Goal: Check status: Check status

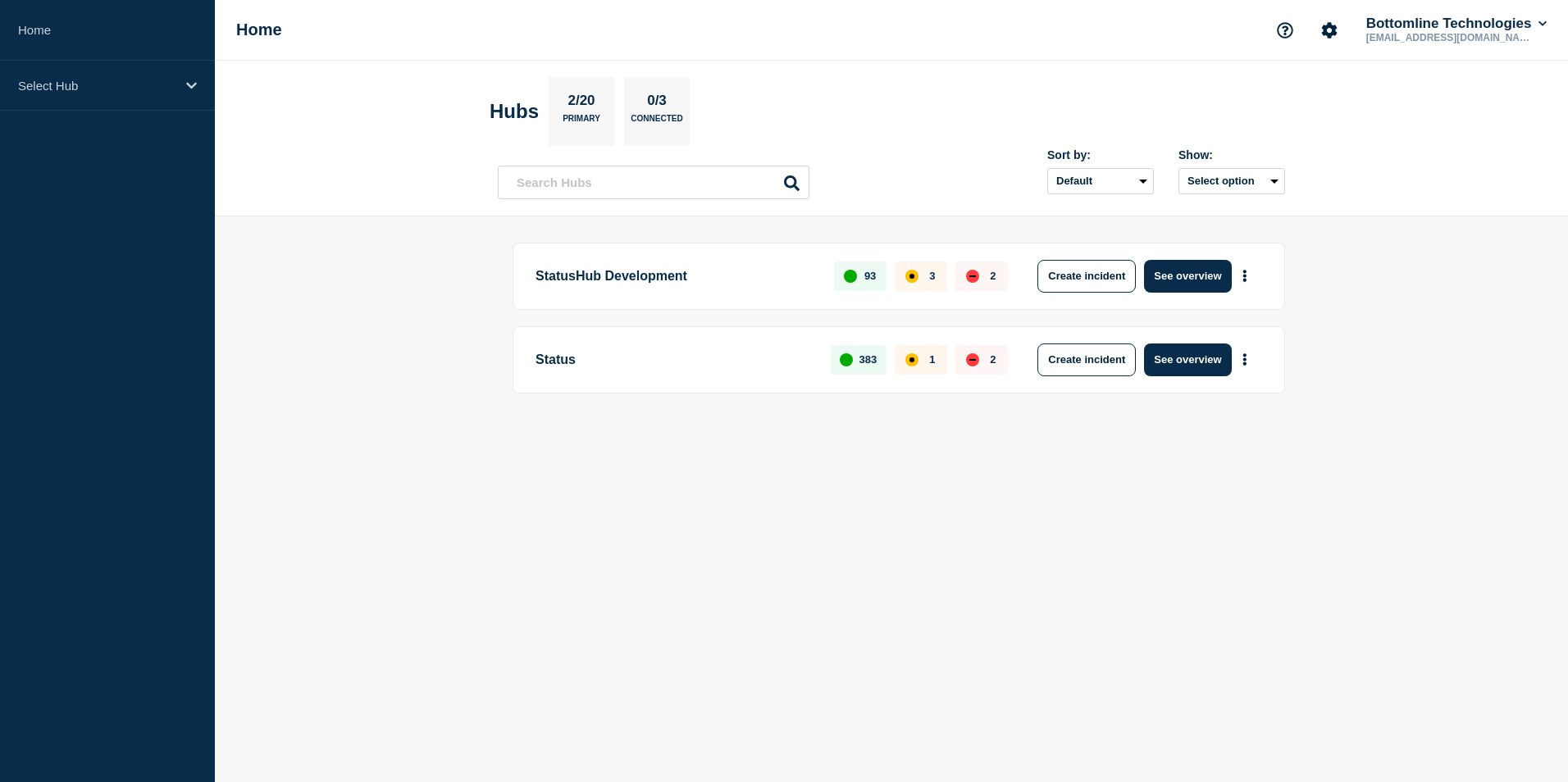
click at [182, 86] on div "Select Hub" at bounding box center [107, 86] width 215 height 50
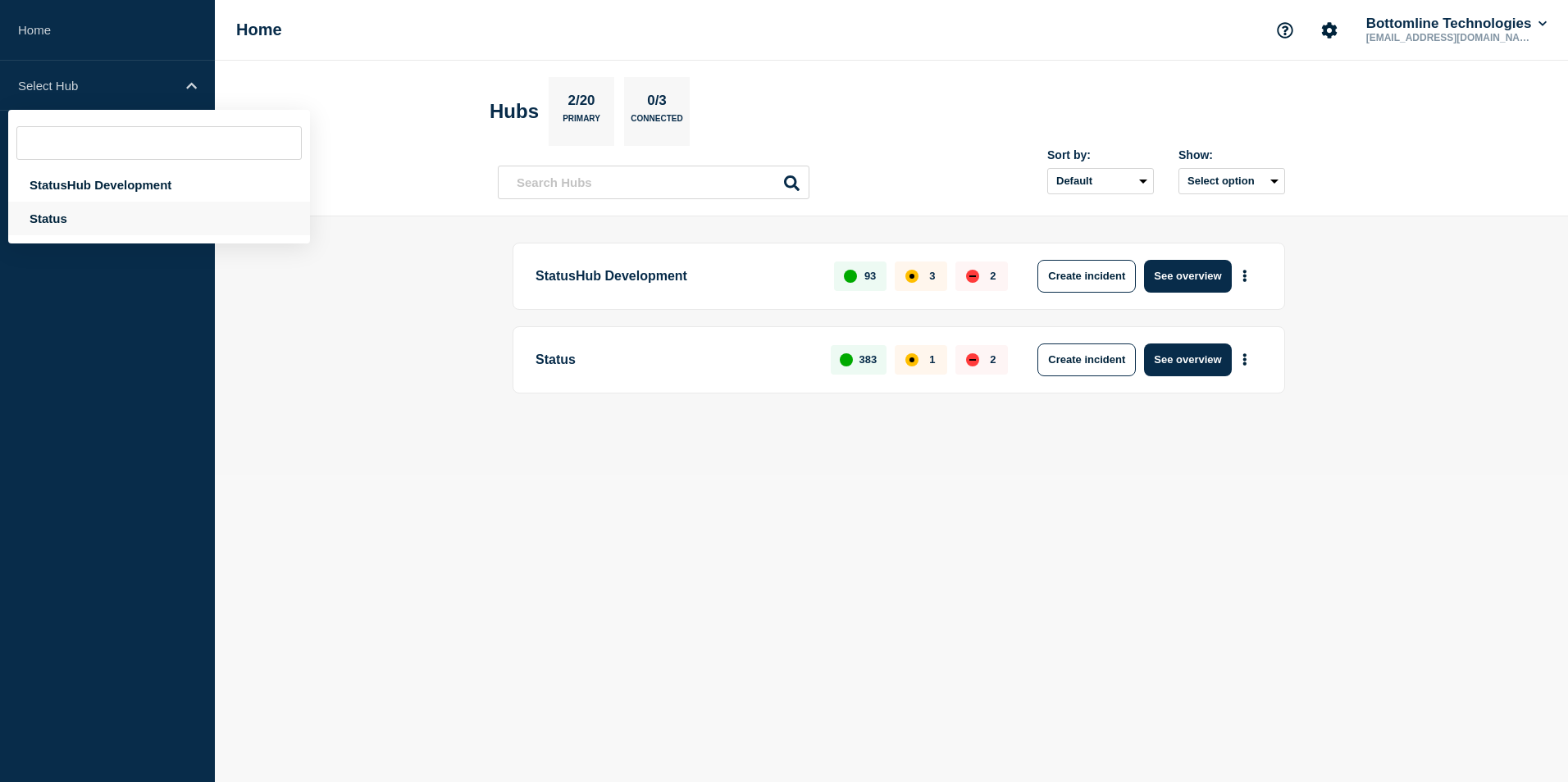
click at [76, 221] on div "Status" at bounding box center [159, 218] width 302 height 34
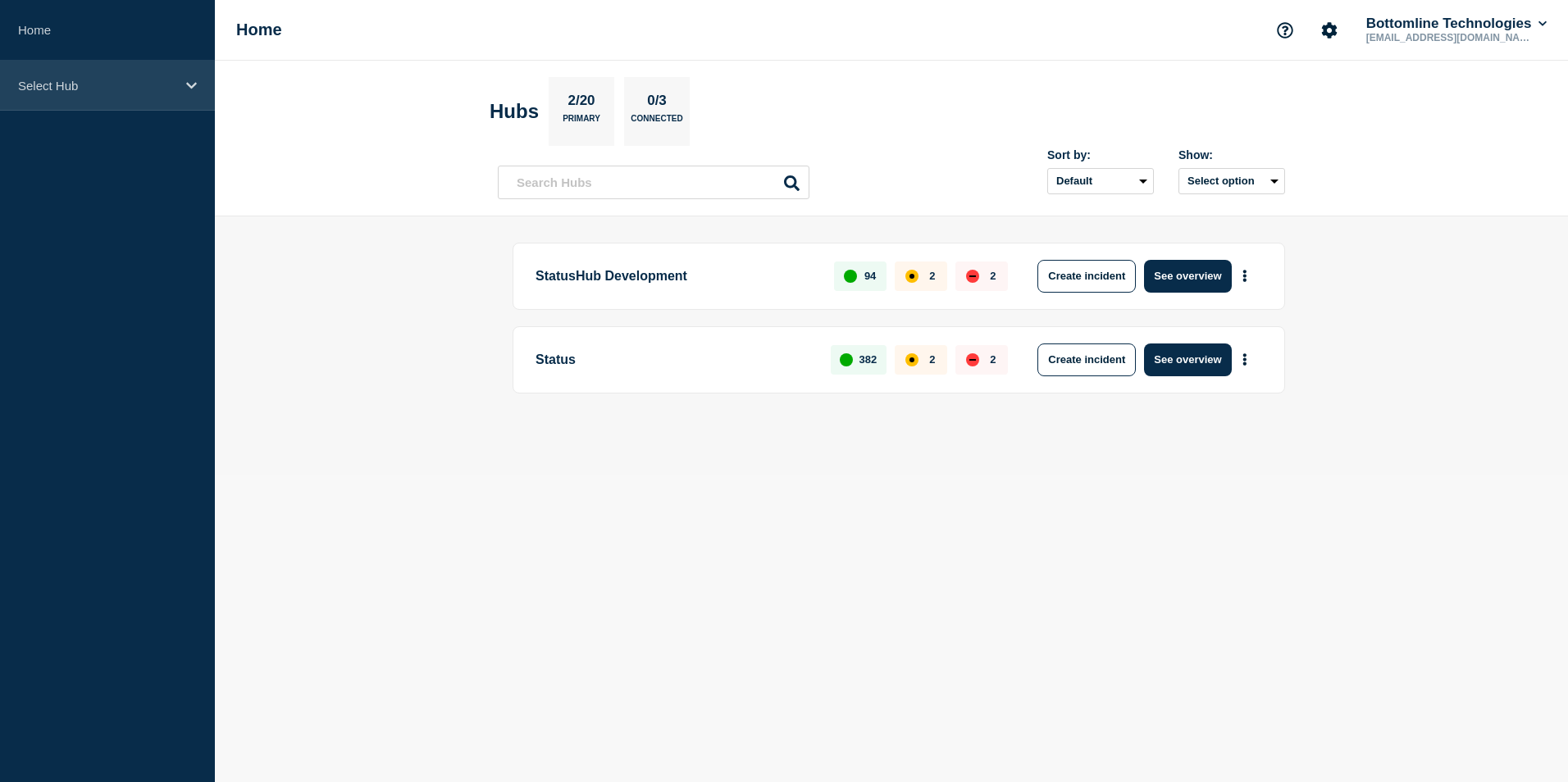
click at [186, 87] on icon at bounding box center [192, 85] width 11 height 12
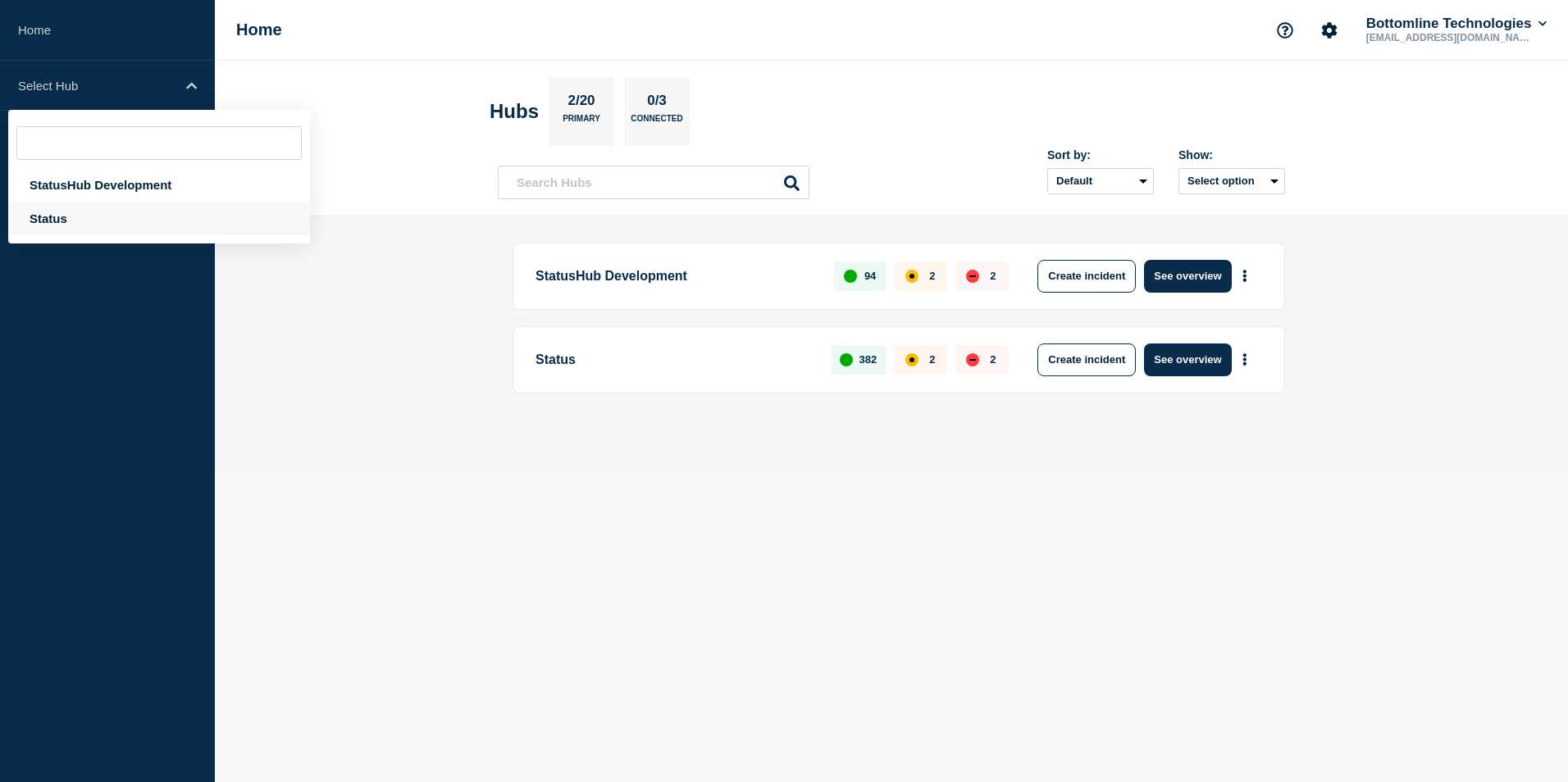
click at [108, 213] on div "Status" at bounding box center [159, 218] width 302 height 34
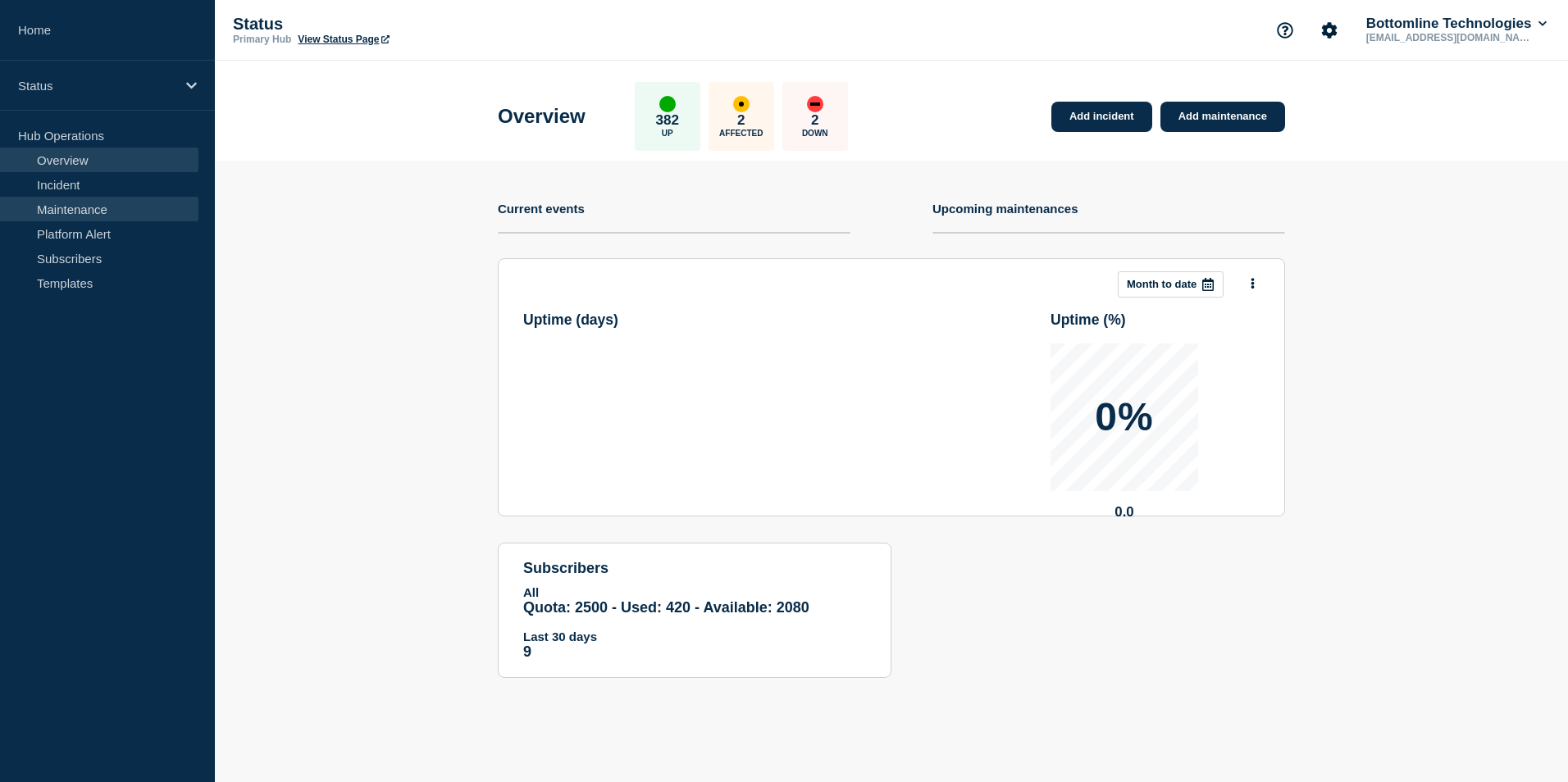
click at [134, 214] on link "Maintenance" at bounding box center [99, 209] width 198 height 25
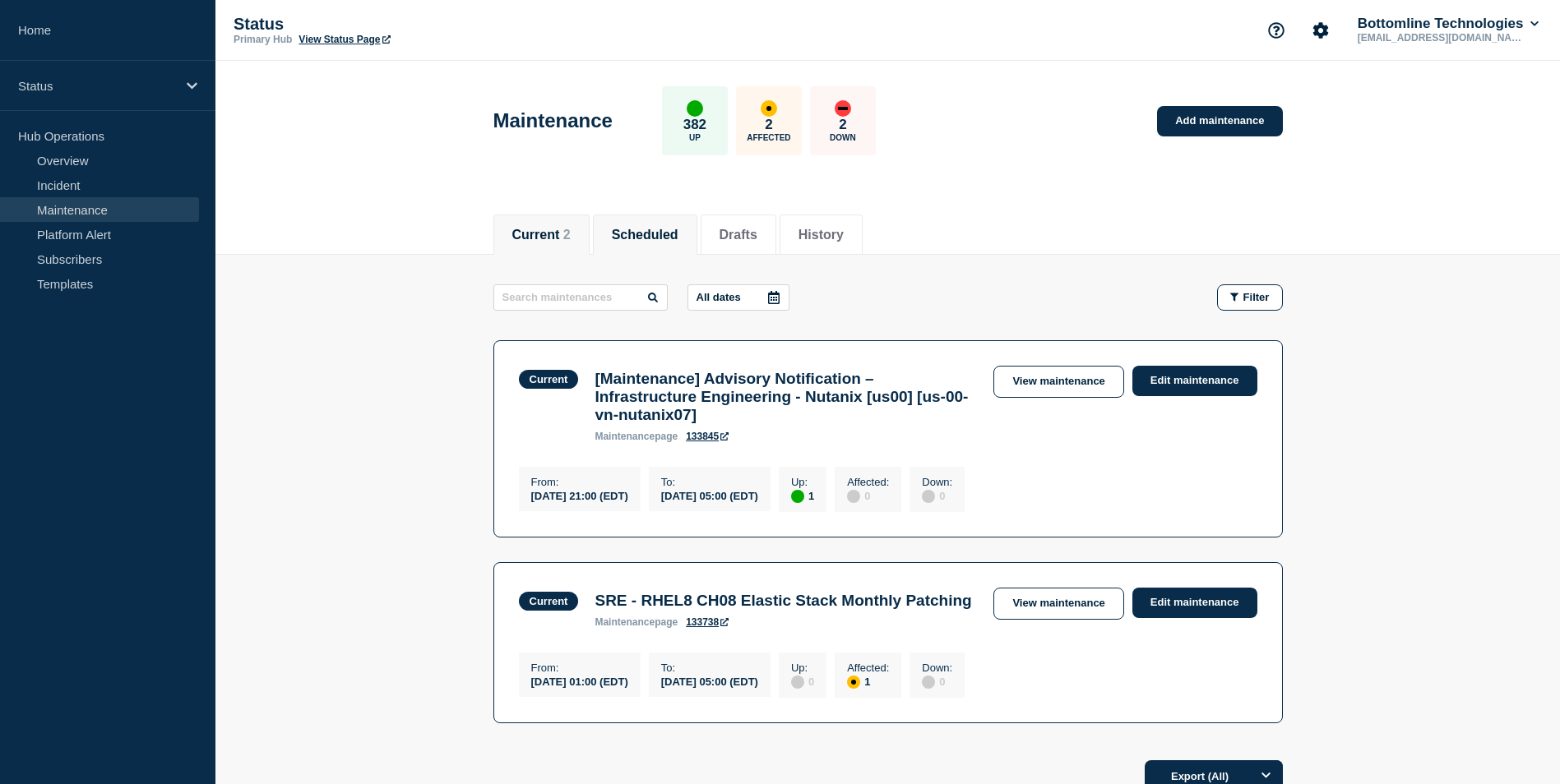
click at [671, 244] on li "Scheduled" at bounding box center [645, 235] width 104 height 41
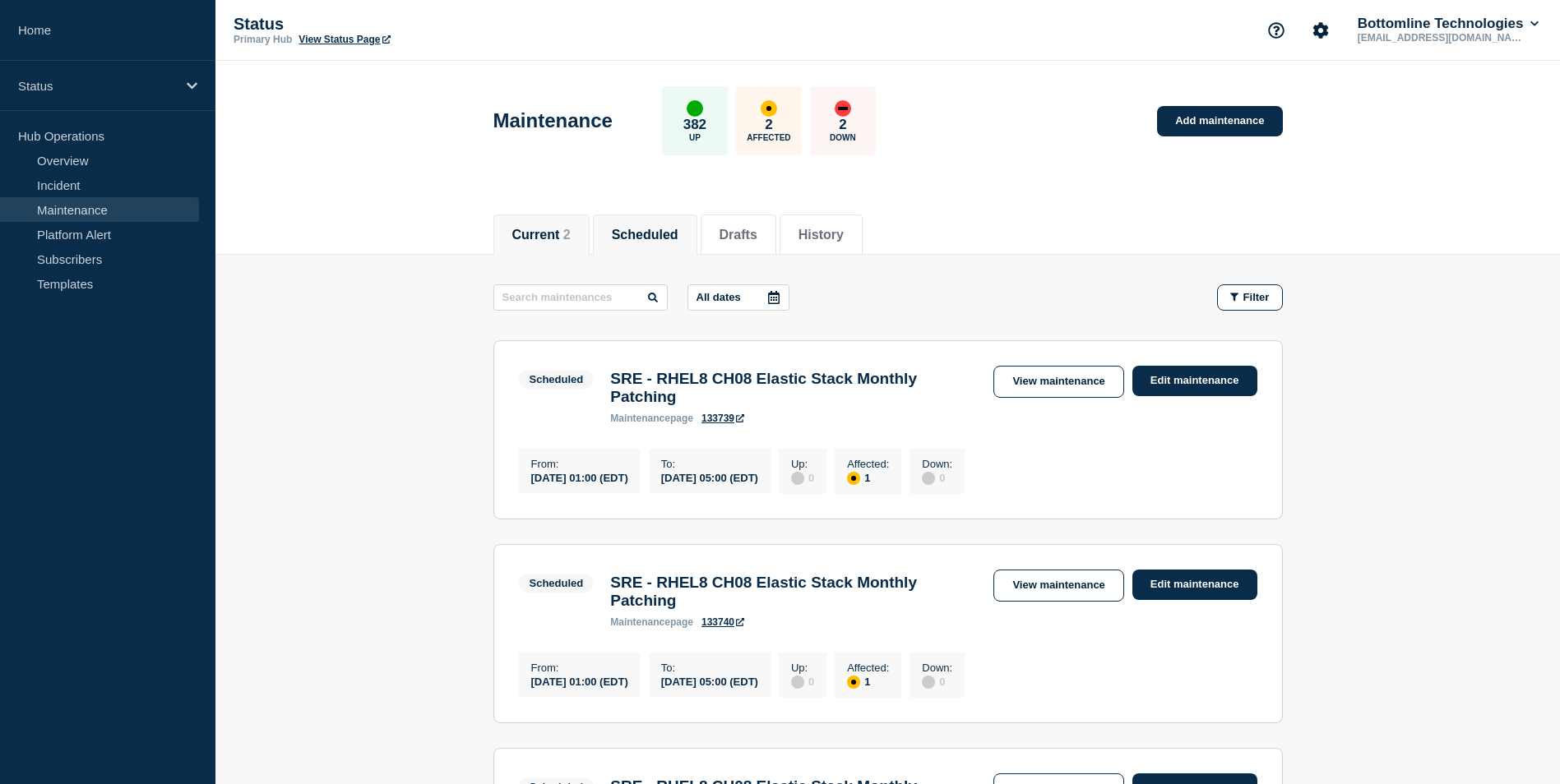
click at [531, 229] on button "Current 2" at bounding box center [541, 235] width 58 height 15
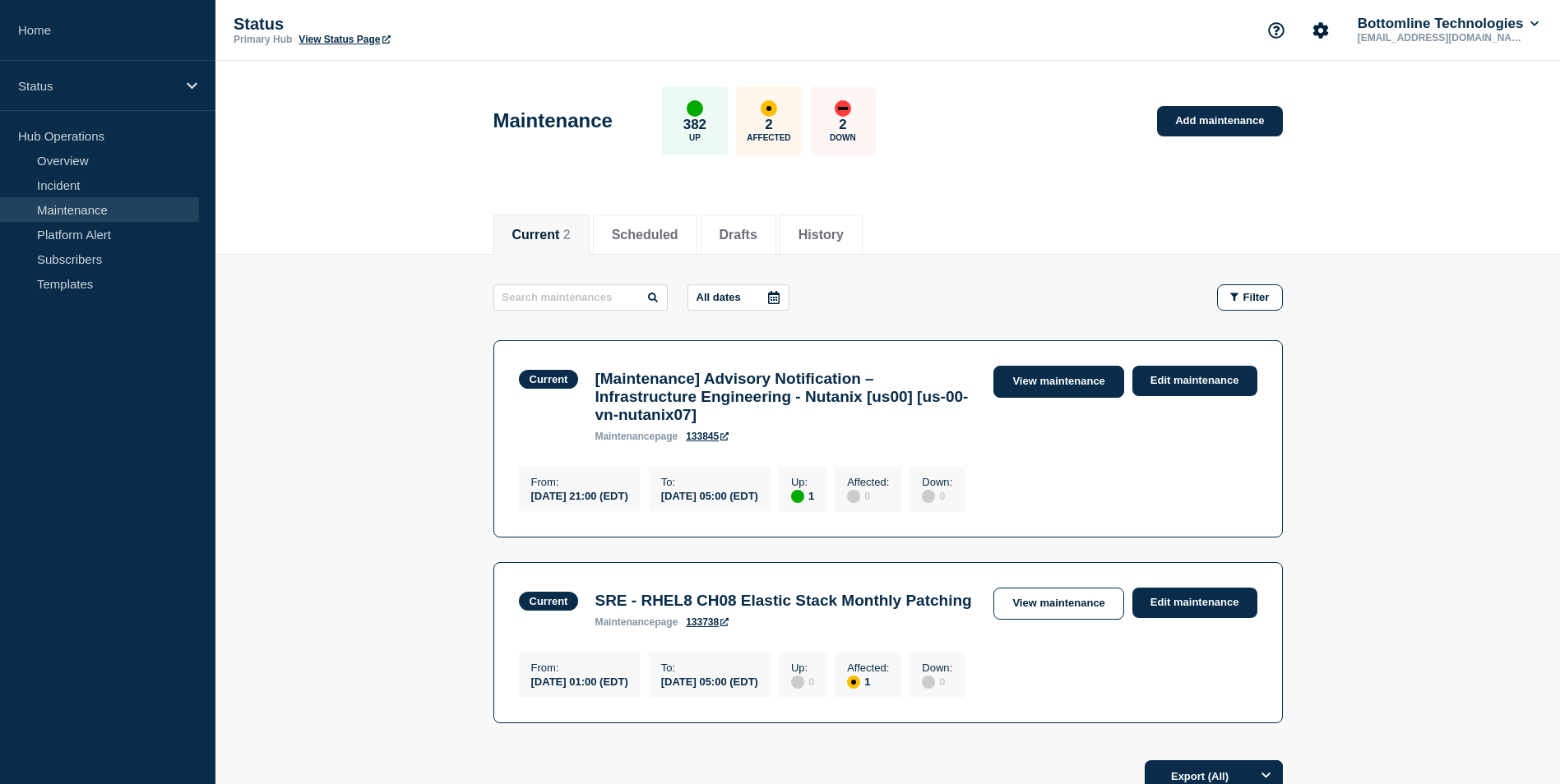
click at [1074, 384] on link "View maintenance" at bounding box center [1058, 381] width 130 height 32
